Goal: Transaction & Acquisition: Book appointment/travel/reservation

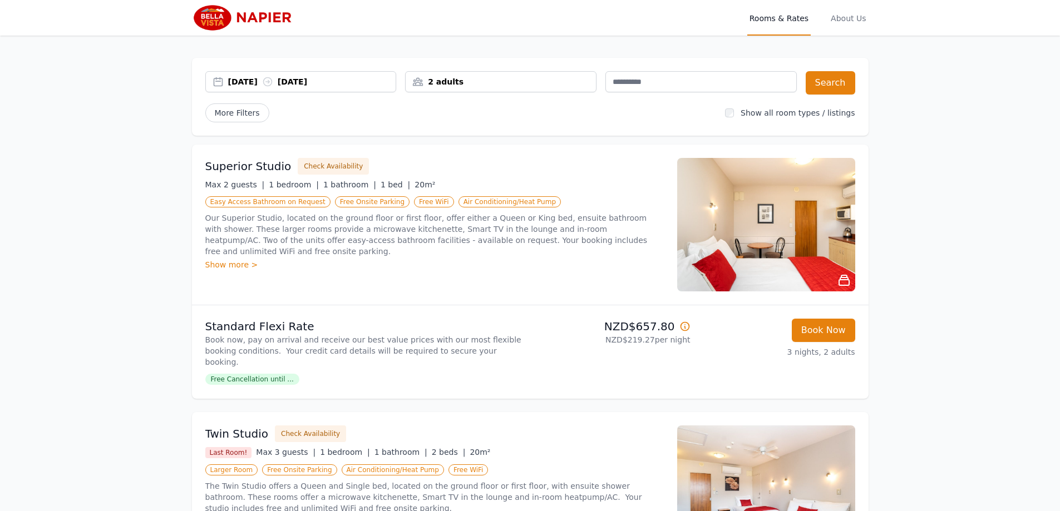
click at [260, 79] on div "[DATE] [DATE]" at bounding box center [312, 81] width 168 height 11
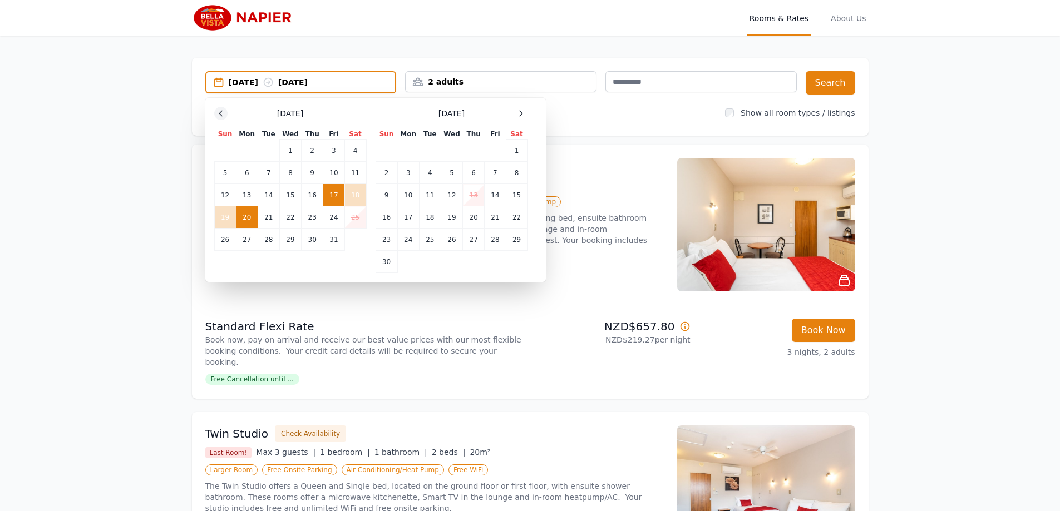
click at [217, 117] on icon at bounding box center [220, 113] width 9 height 9
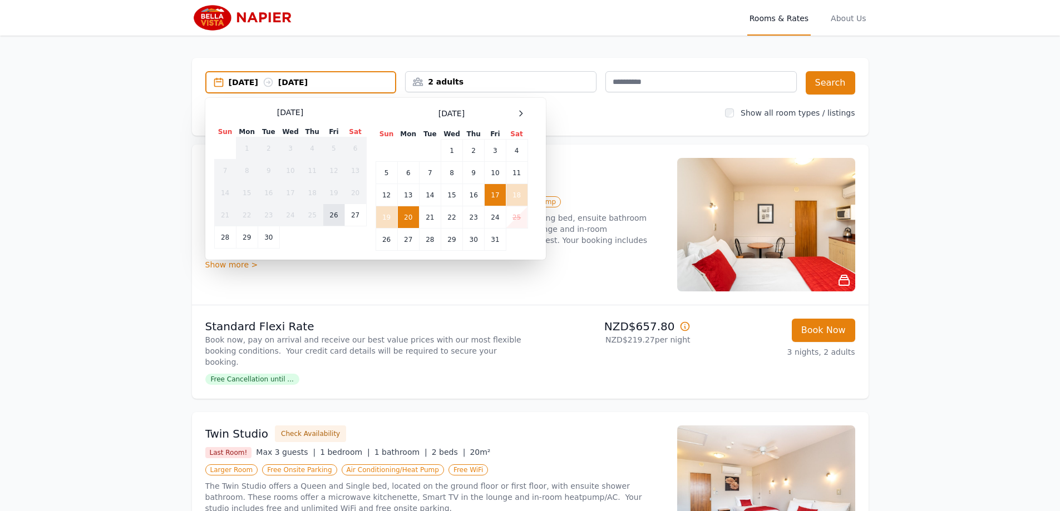
click at [334, 217] on td "26" at bounding box center [333, 215] width 21 height 22
click at [333, 217] on td "26" at bounding box center [333, 215] width 21 height 22
click at [349, 215] on td "27" at bounding box center [355, 215] width 22 height 22
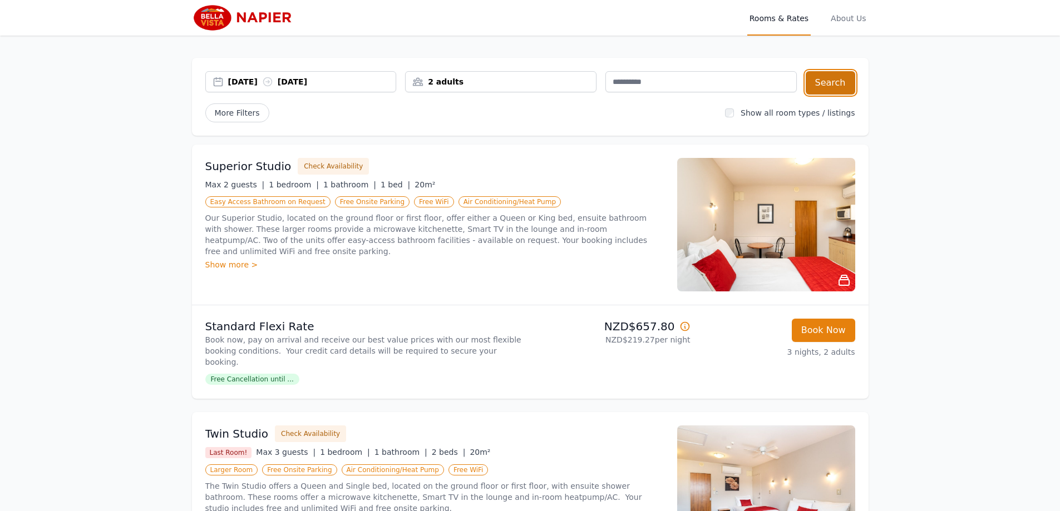
click at [819, 81] on button "Search" at bounding box center [830, 82] width 50 height 23
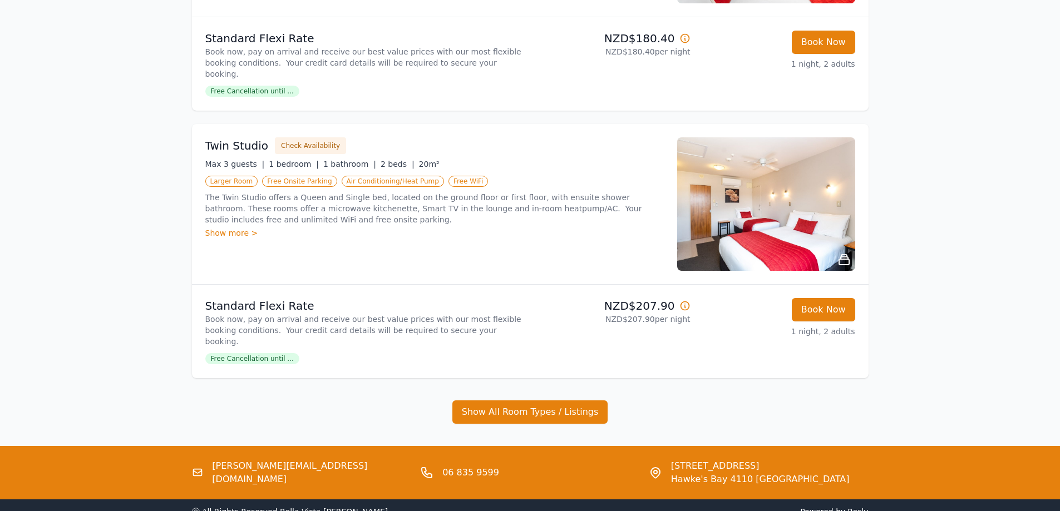
scroll to position [556, 0]
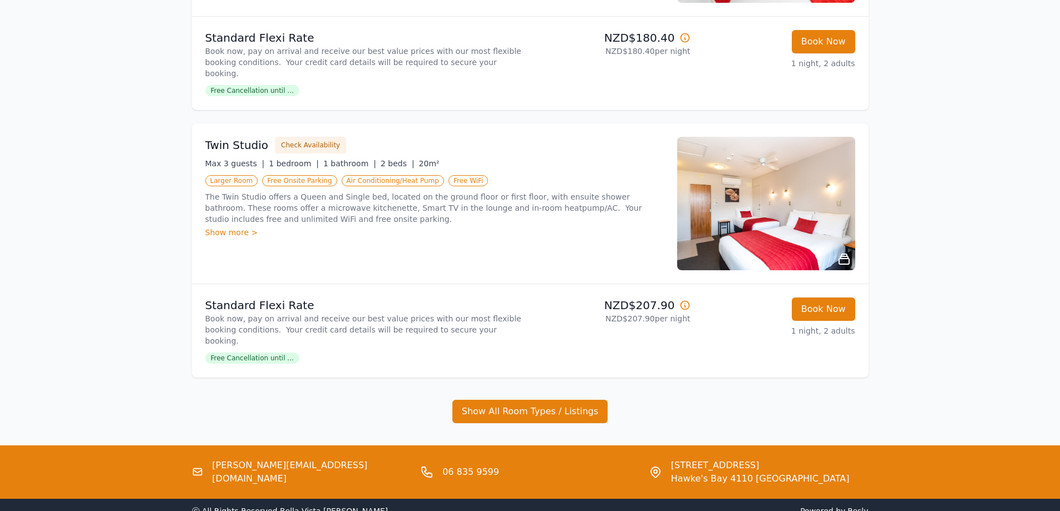
click at [687, 300] on icon at bounding box center [684, 305] width 11 height 11
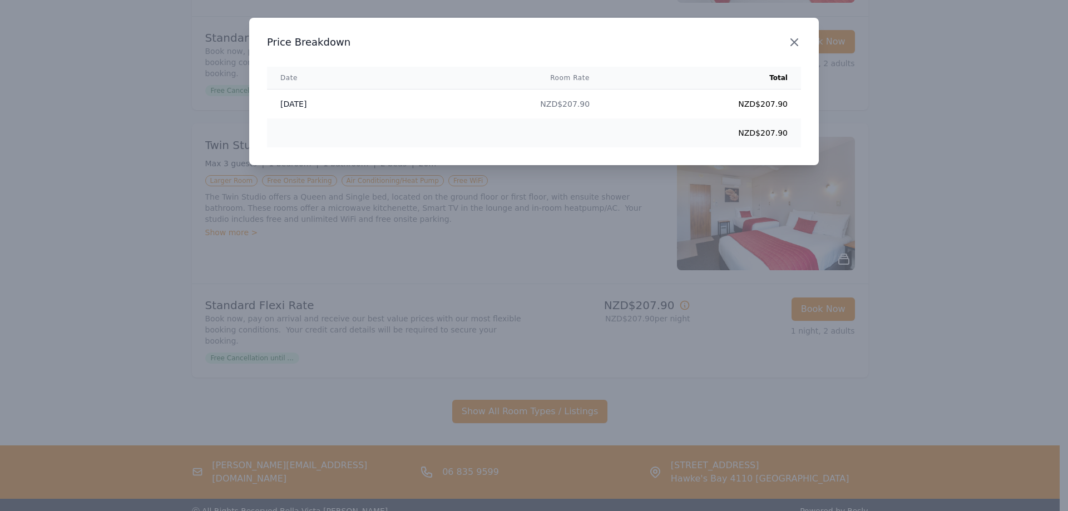
click at [800, 39] on icon "button" at bounding box center [794, 42] width 13 height 13
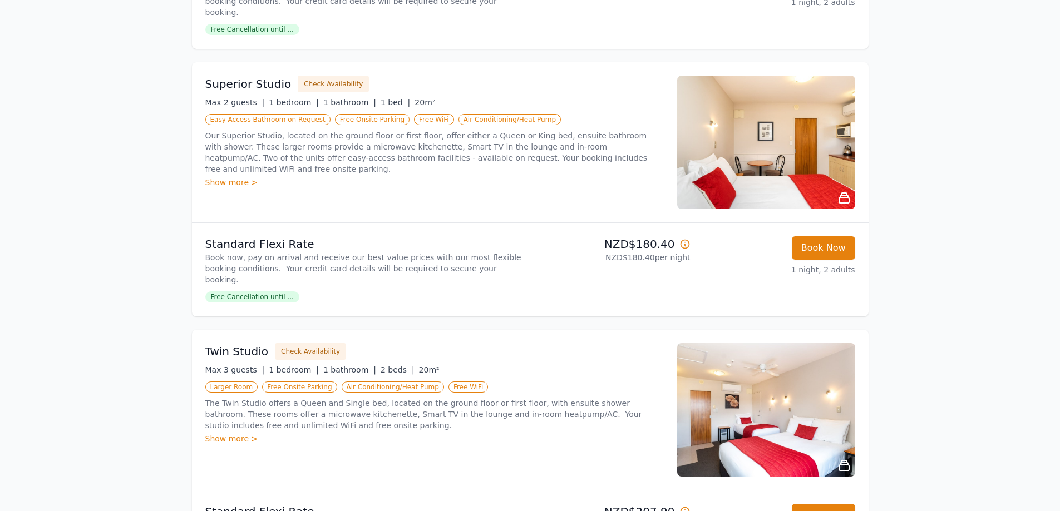
scroll to position [501, 0]
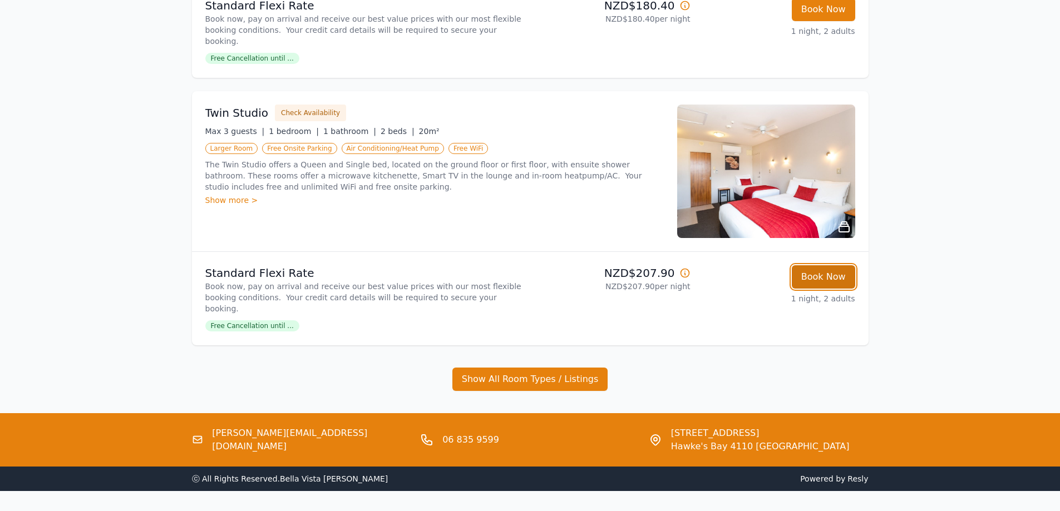
click at [830, 265] on button "Book Now" at bounding box center [822, 276] width 63 height 23
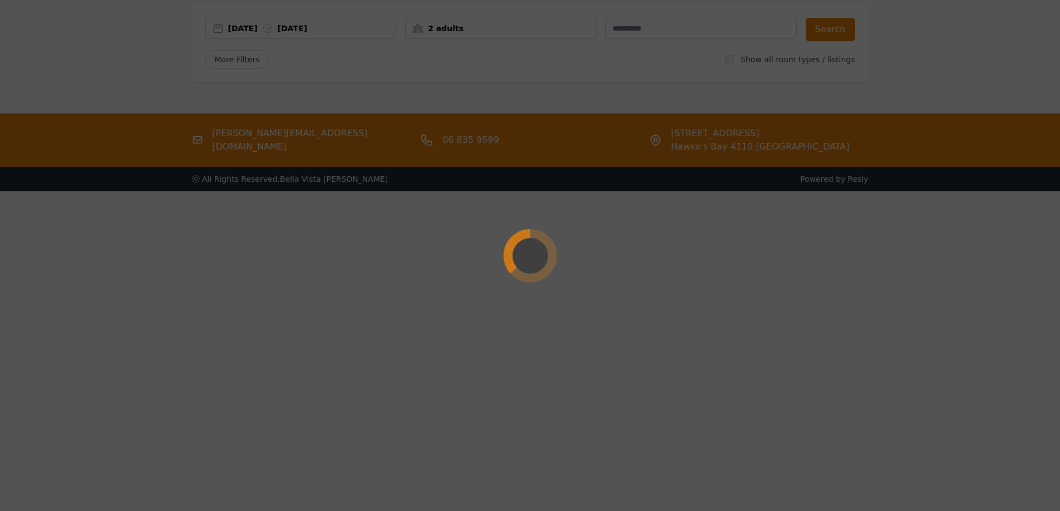
scroll to position [53, 0]
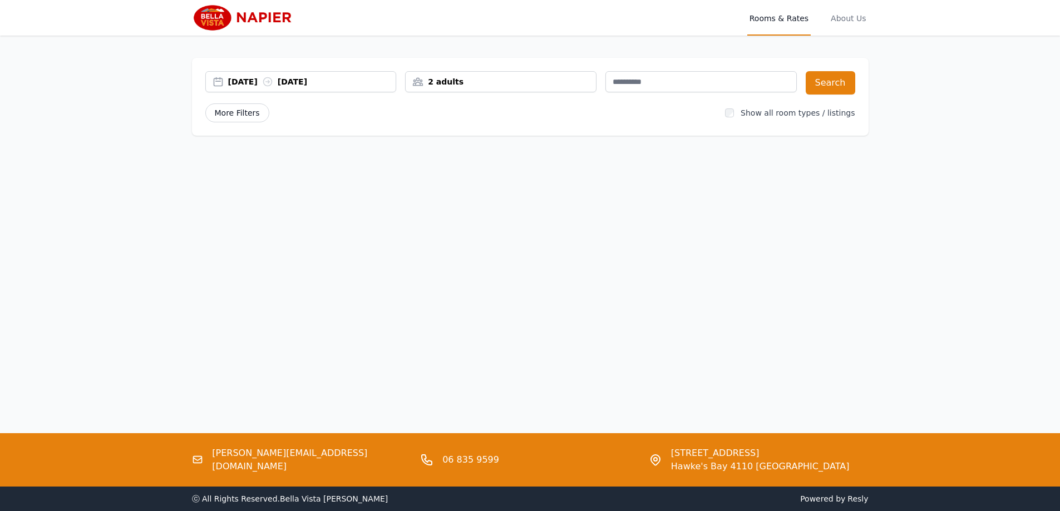
click at [223, 112] on span "More Filters" at bounding box center [237, 112] width 64 height 19
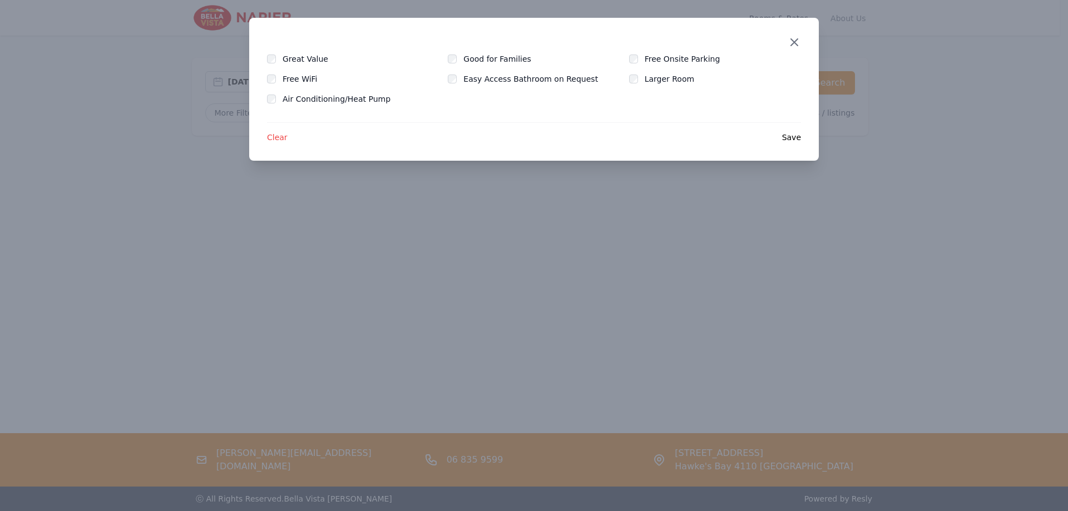
click at [796, 41] on icon "button" at bounding box center [794, 42] width 7 height 7
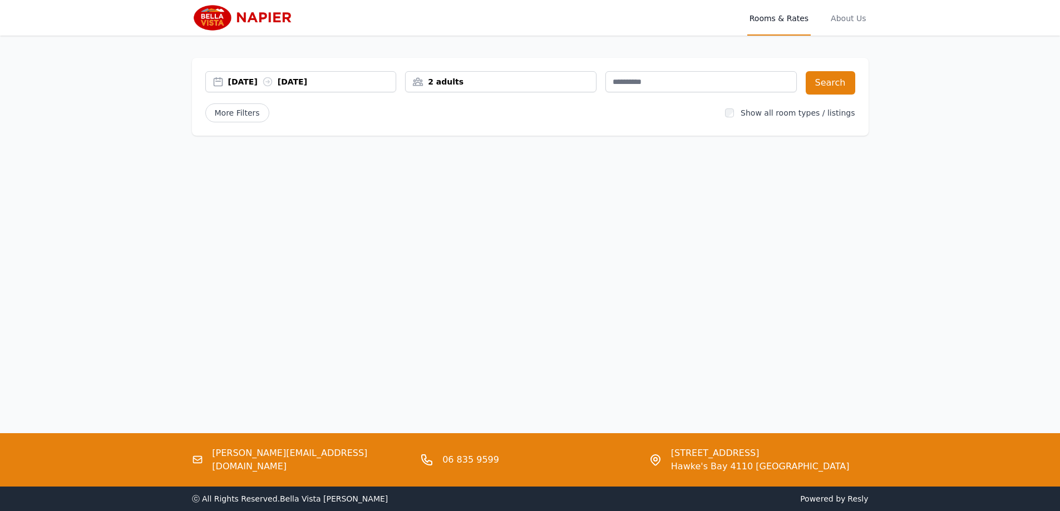
click at [570, 83] on div "2 adults" at bounding box center [500, 81] width 190 height 11
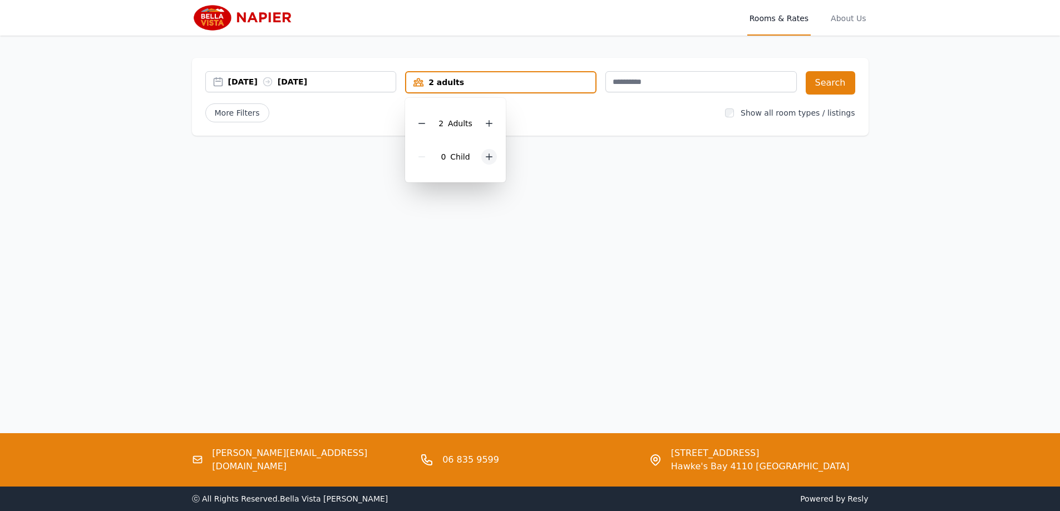
click at [488, 157] on icon at bounding box center [488, 156] width 9 height 9
click at [656, 203] on div "Open main menu Rooms & Rates About Us 03 Oct 2025 06 Oct 2025 2 adults, 1 child…" at bounding box center [530, 255] width 1060 height 511
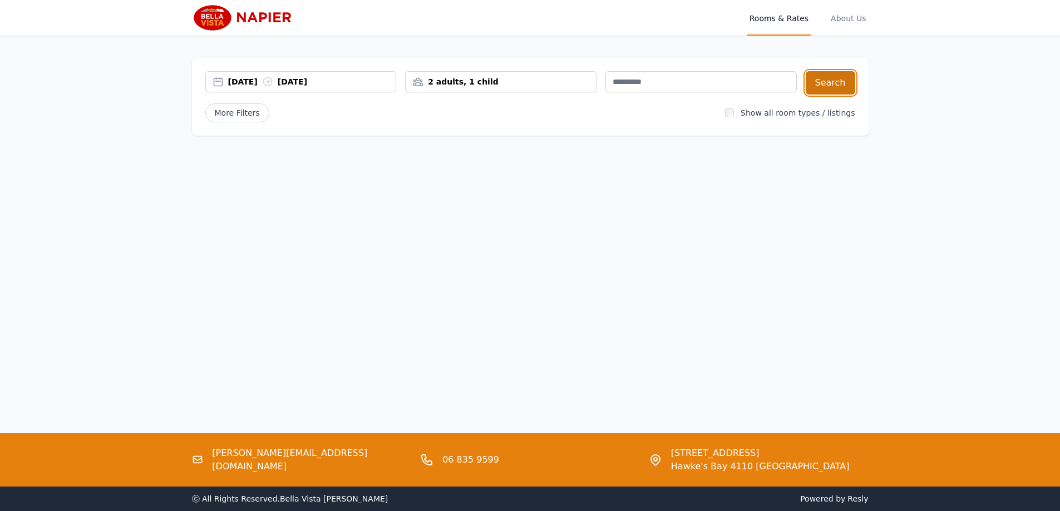
click at [828, 77] on button "Search" at bounding box center [830, 82] width 50 height 23
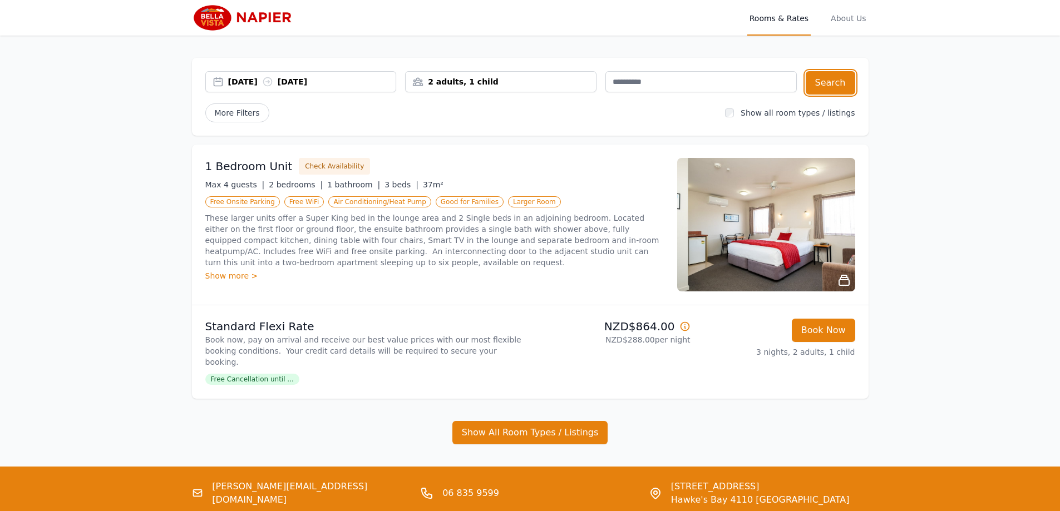
click at [230, 80] on div "03 Oct 2025 06 Oct 2025" at bounding box center [312, 81] width 168 height 11
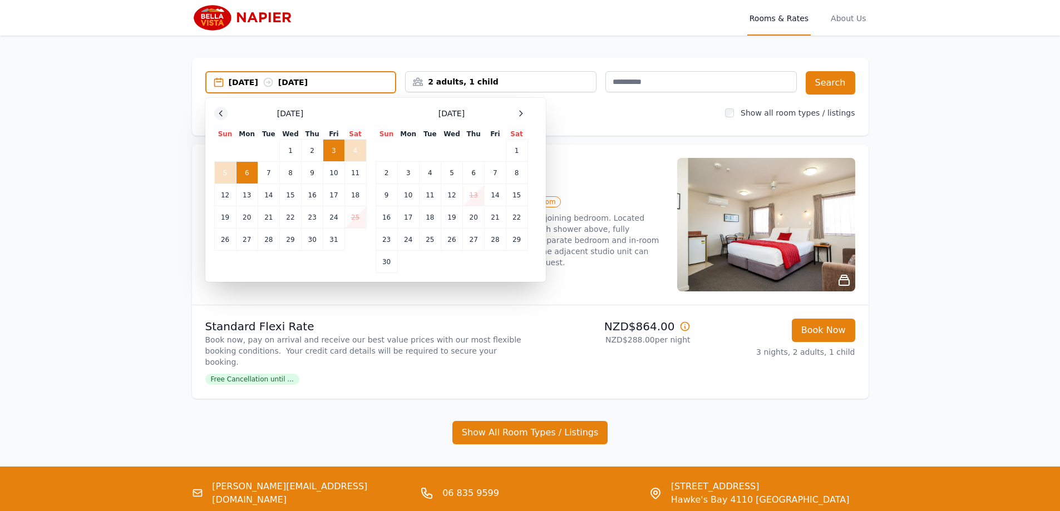
click at [221, 115] on icon at bounding box center [220, 113] width 9 height 9
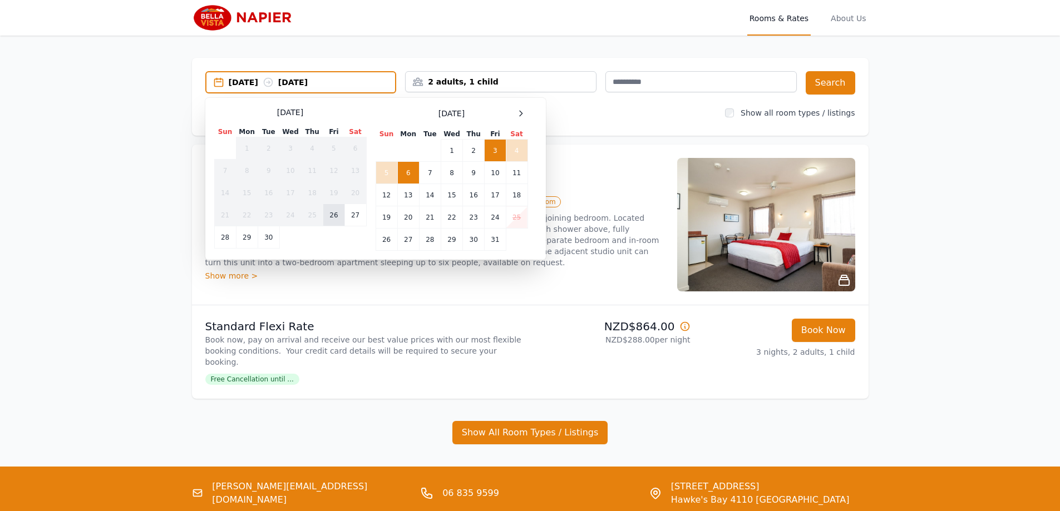
click at [336, 218] on td "26" at bounding box center [333, 215] width 21 height 22
click at [352, 217] on td "27" at bounding box center [355, 215] width 22 height 22
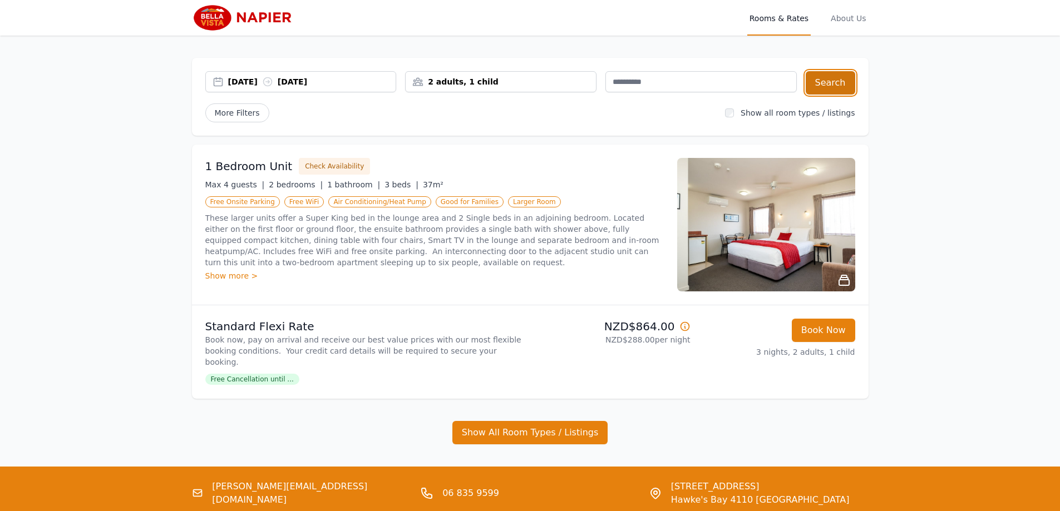
click at [843, 86] on button "Search" at bounding box center [830, 82] width 50 height 23
